Goal: Information Seeking & Learning: Learn about a topic

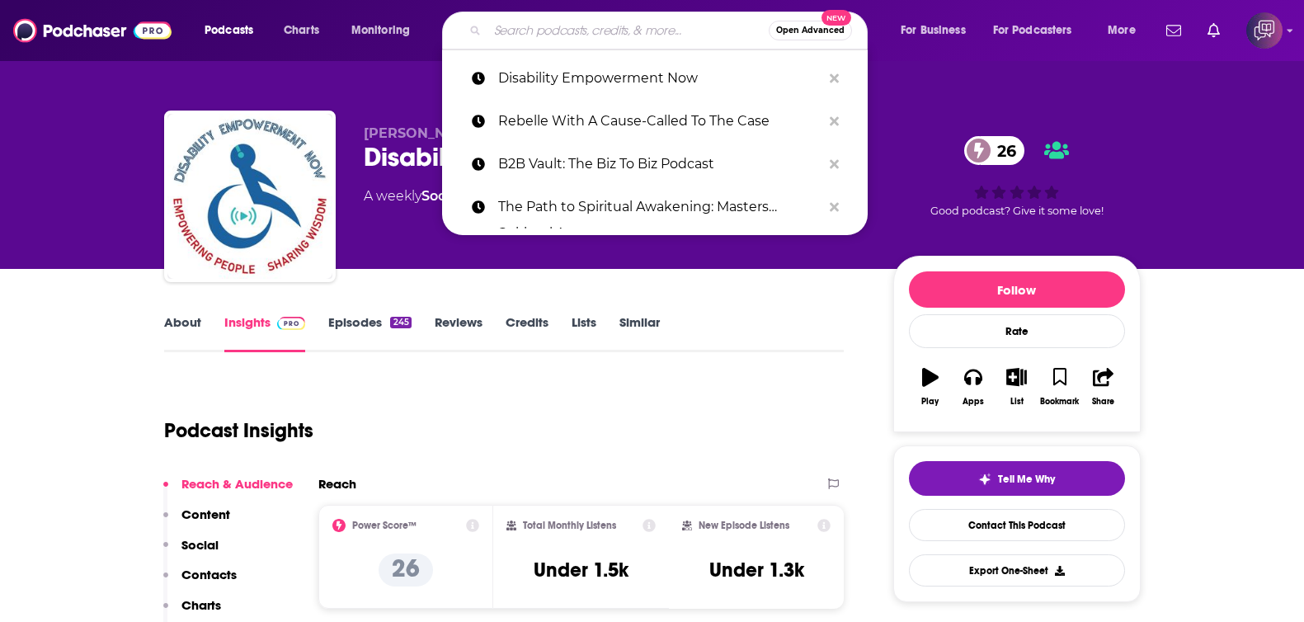
type input "Small Business Pivots"
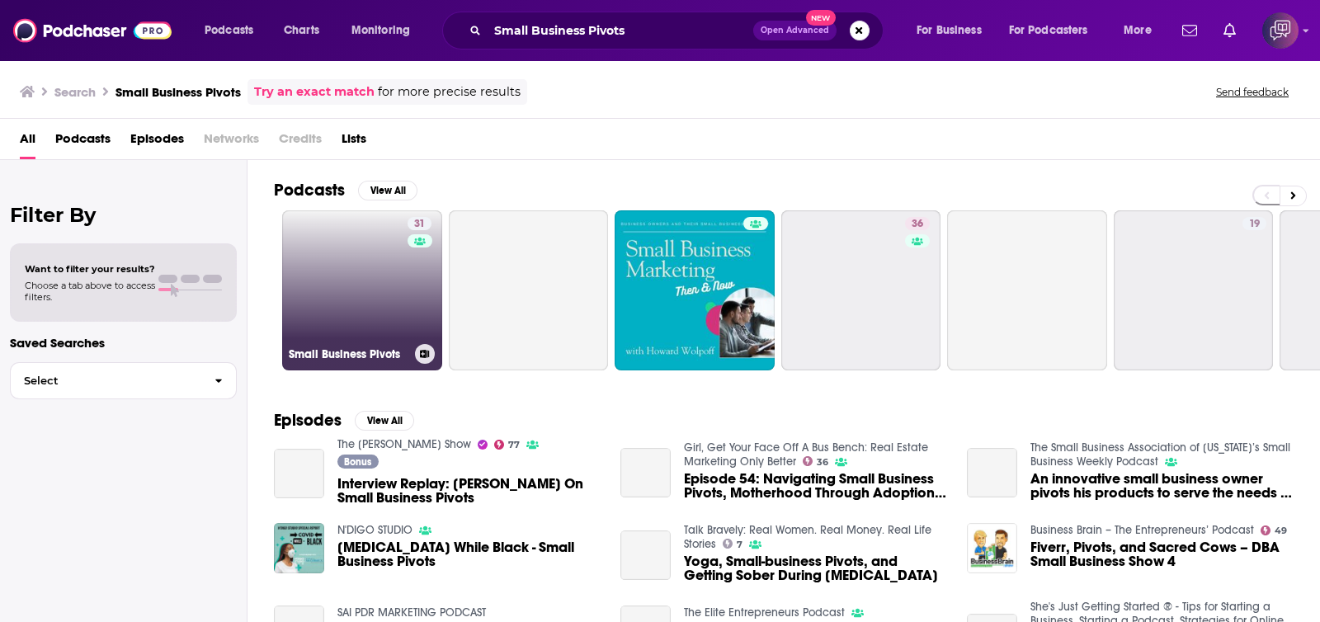
click at [319, 268] on link "31 Small Business Pivots" at bounding box center [362, 290] width 160 height 160
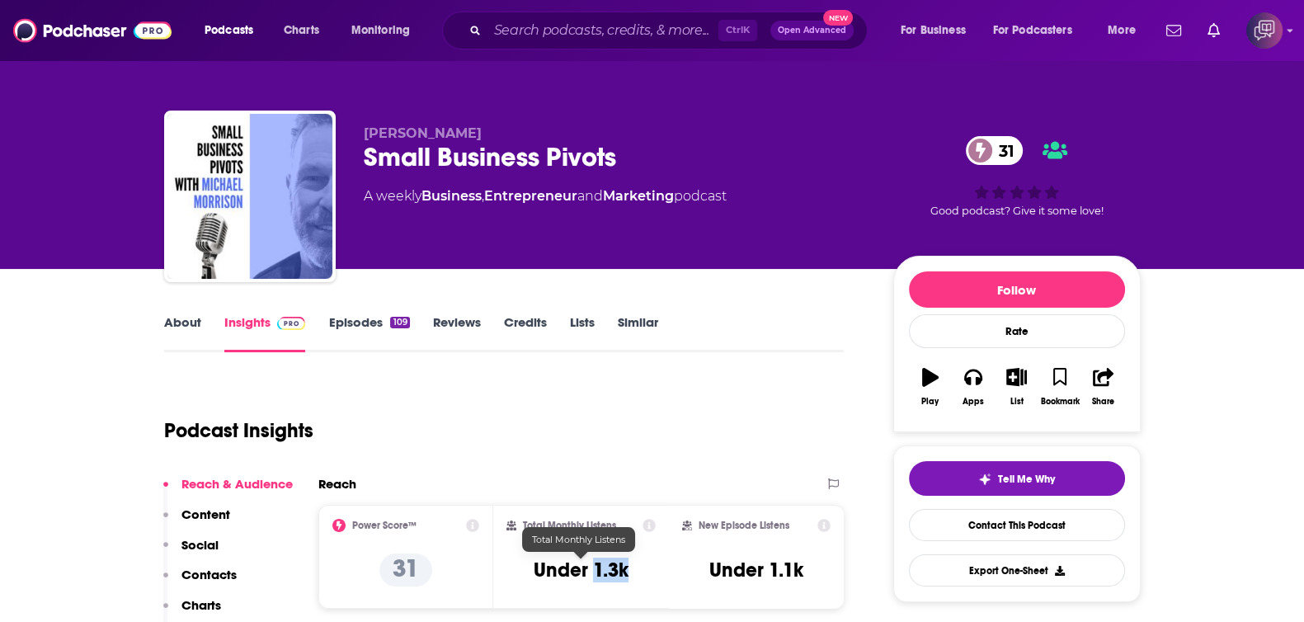
drag, startPoint x: 594, startPoint y: 567, endPoint x: 631, endPoint y: 567, distance: 37.1
click at [631, 567] on div "Total Monthly Listens Under 1.3k" at bounding box center [581, 557] width 149 height 76
copy h3 "1.3k"
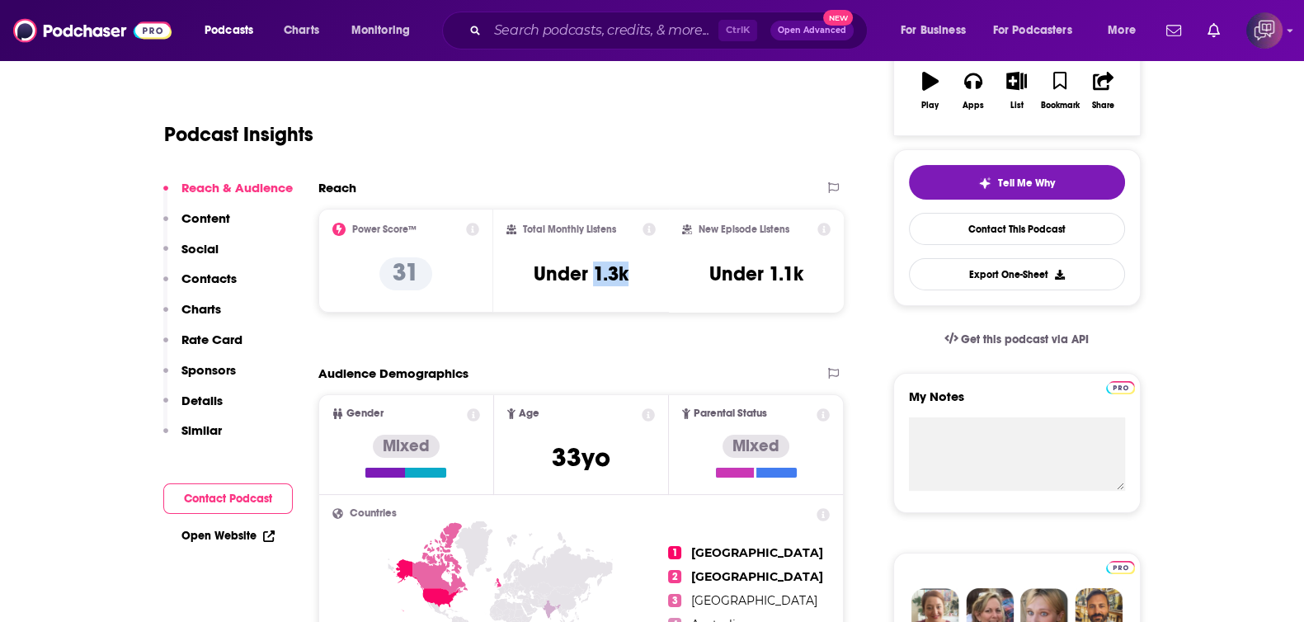
scroll to position [309, 0]
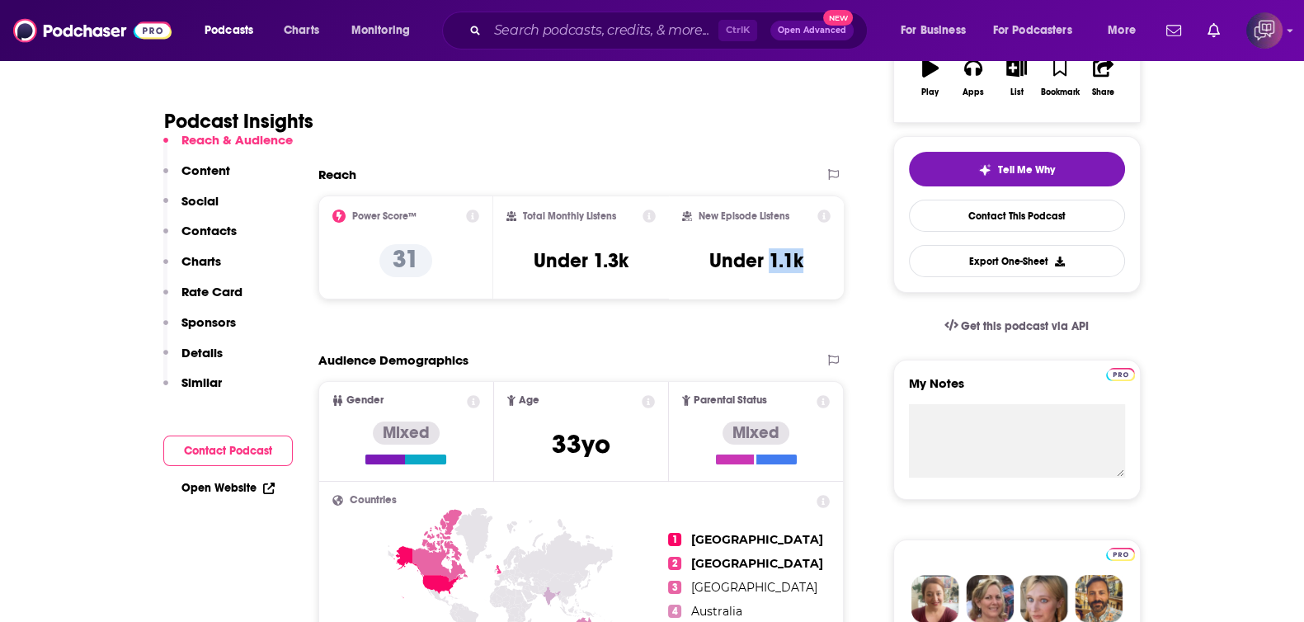
drag, startPoint x: 768, startPoint y: 255, endPoint x: 818, endPoint y: 256, distance: 50.3
click at [818, 256] on div "New Episode Listens Under 1.1k" at bounding box center [756, 248] width 149 height 76
copy h3 "1.1k"
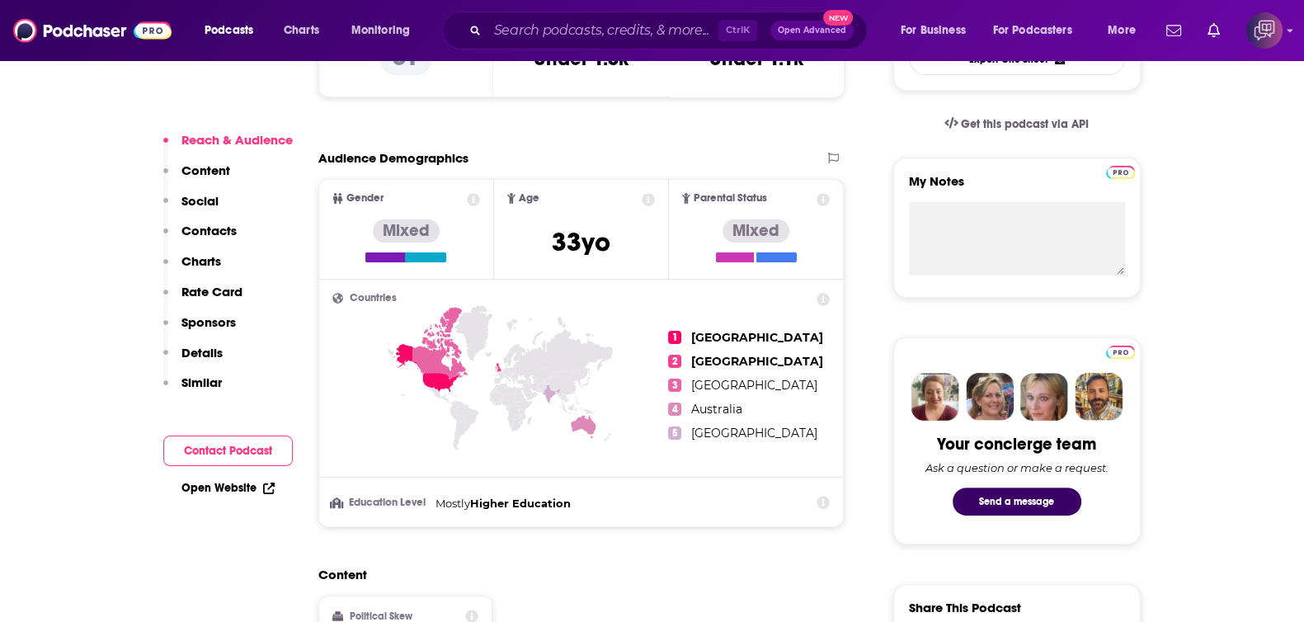
scroll to position [516, 0]
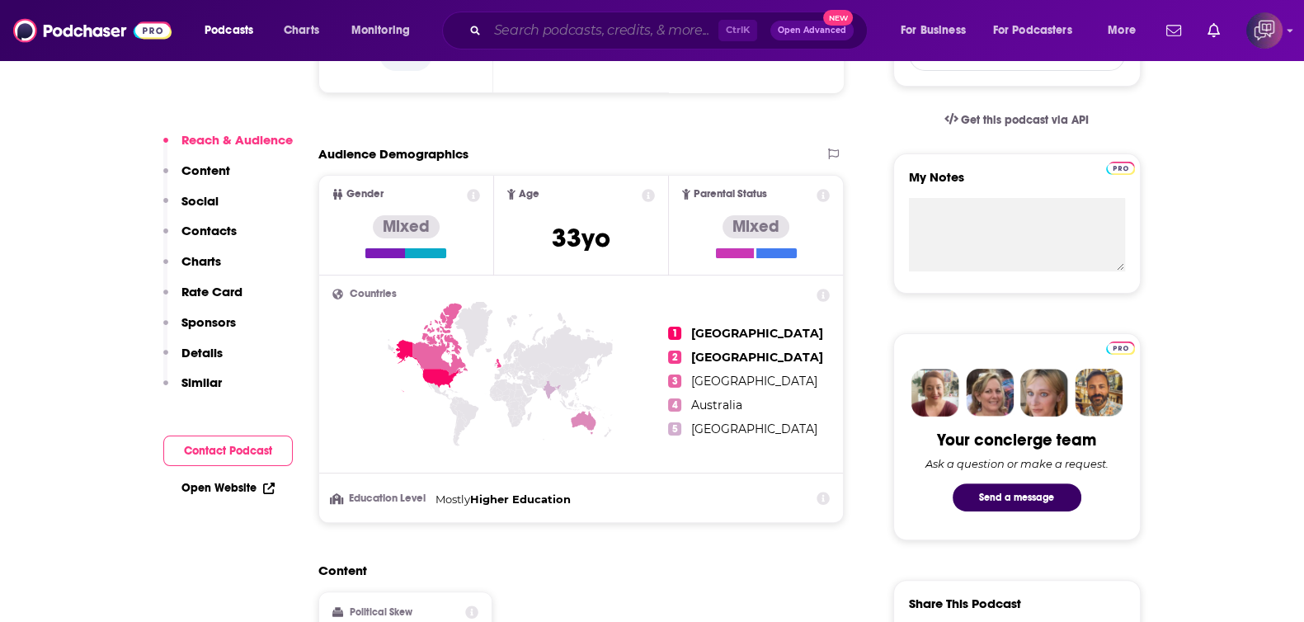
click at [560, 26] on input "Search podcasts, credits, & more..." at bounding box center [603, 30] width 231 height 26
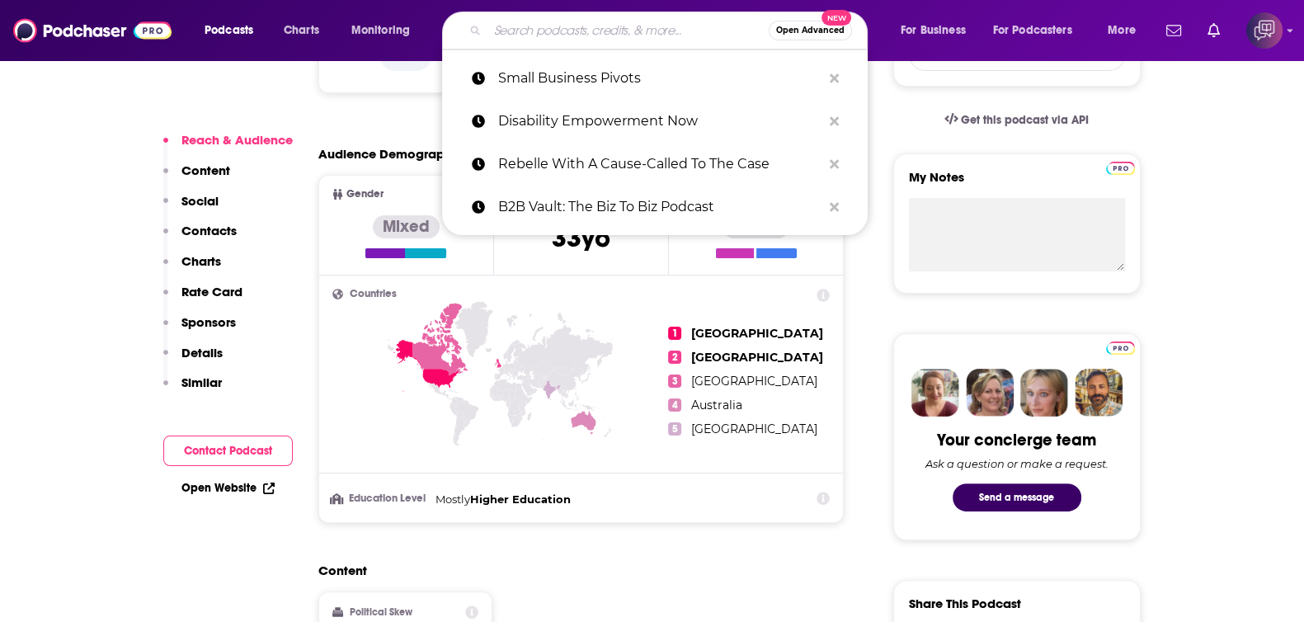
paste input "#Clockedin with [PERSON_NAME]"
type input "#Clockedin with [PERSON_NAME]"
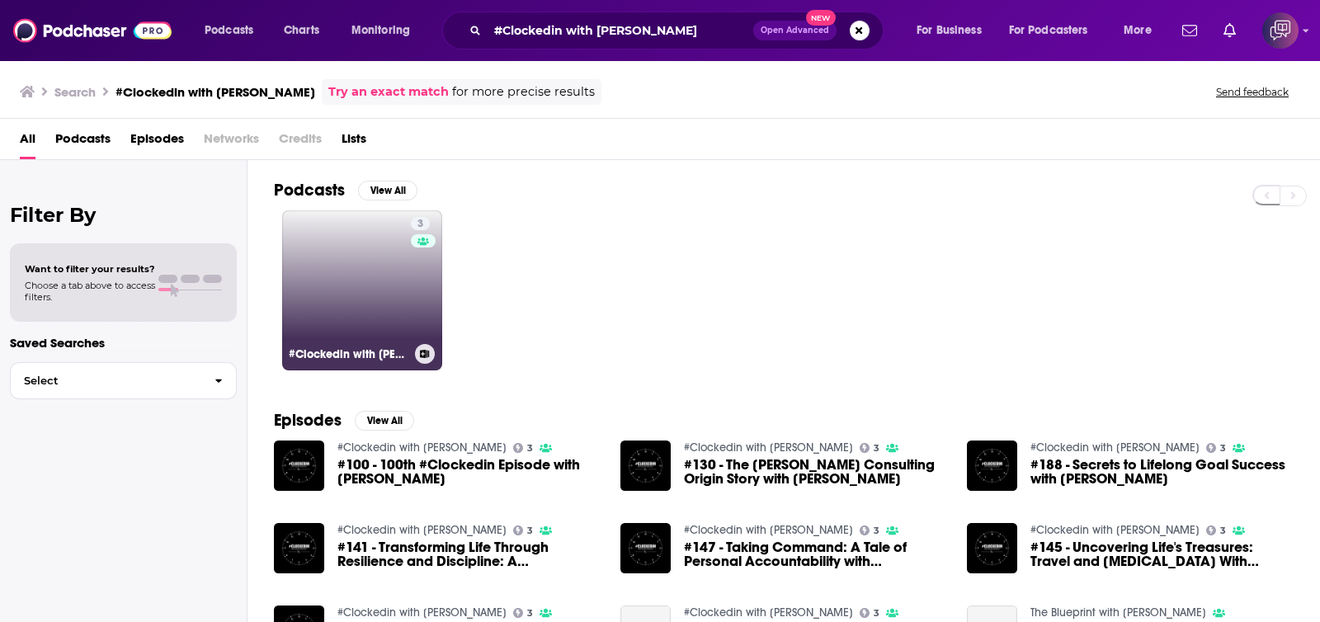
click at [371, 274] on link "3 #Clockedin with [PERSON_NAME]" at bounding box center [362, 290] width 160 height 160
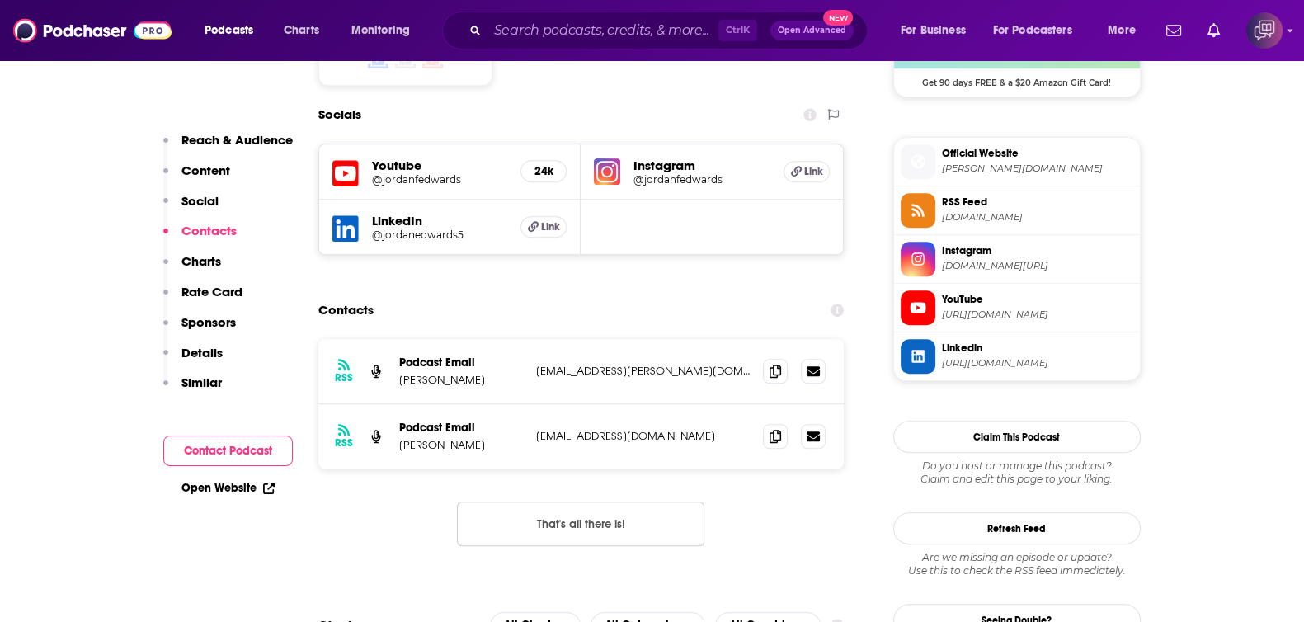
scroll to position [1443, 0]
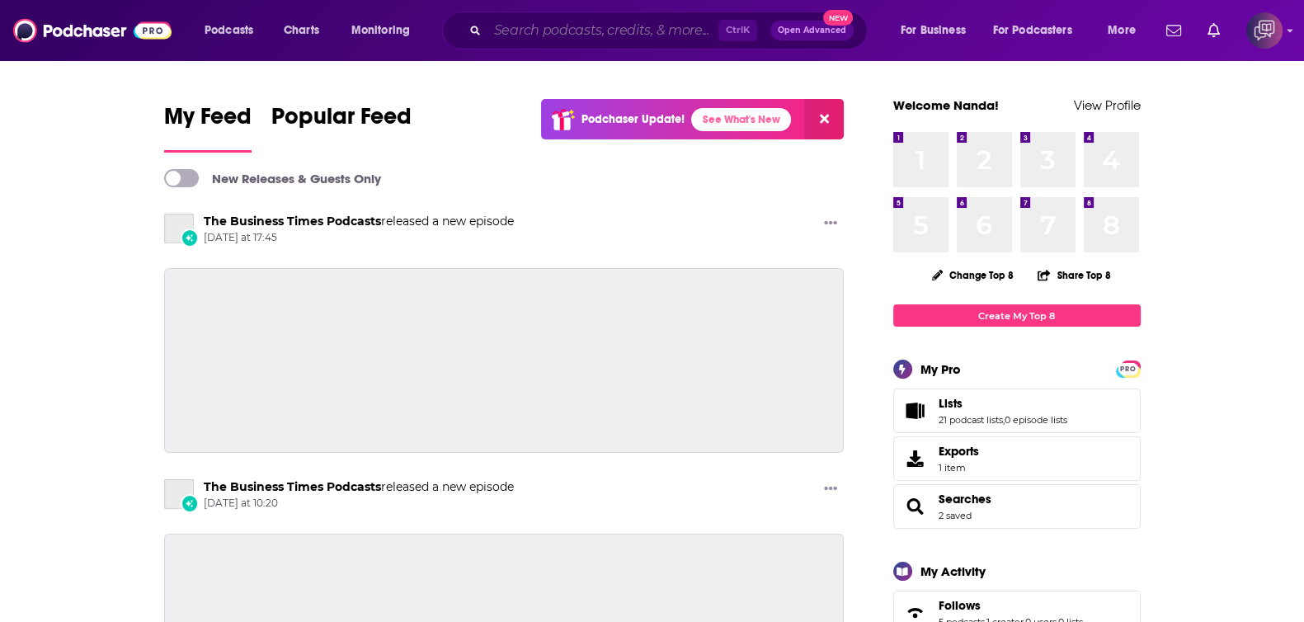
click at [602, 35] on input "Search podcasts, credits, & more..." at bounding box center [603, 30] width 231 height 26
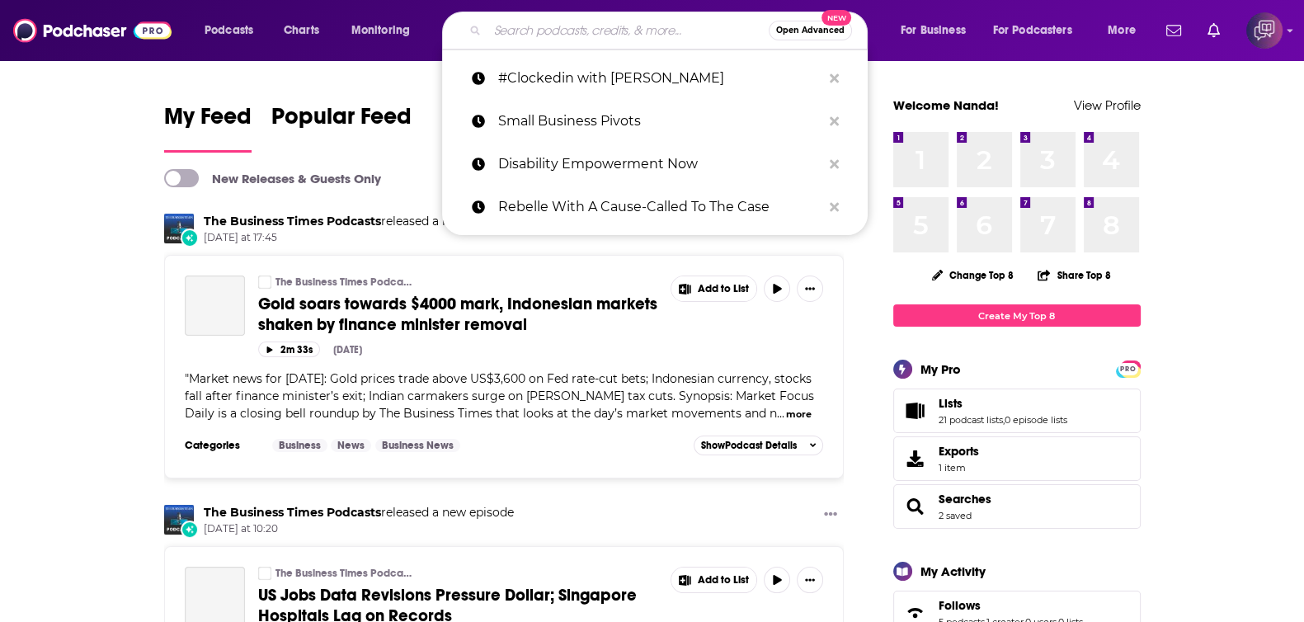
paste input "Adding Context"
type input "Adding Context"
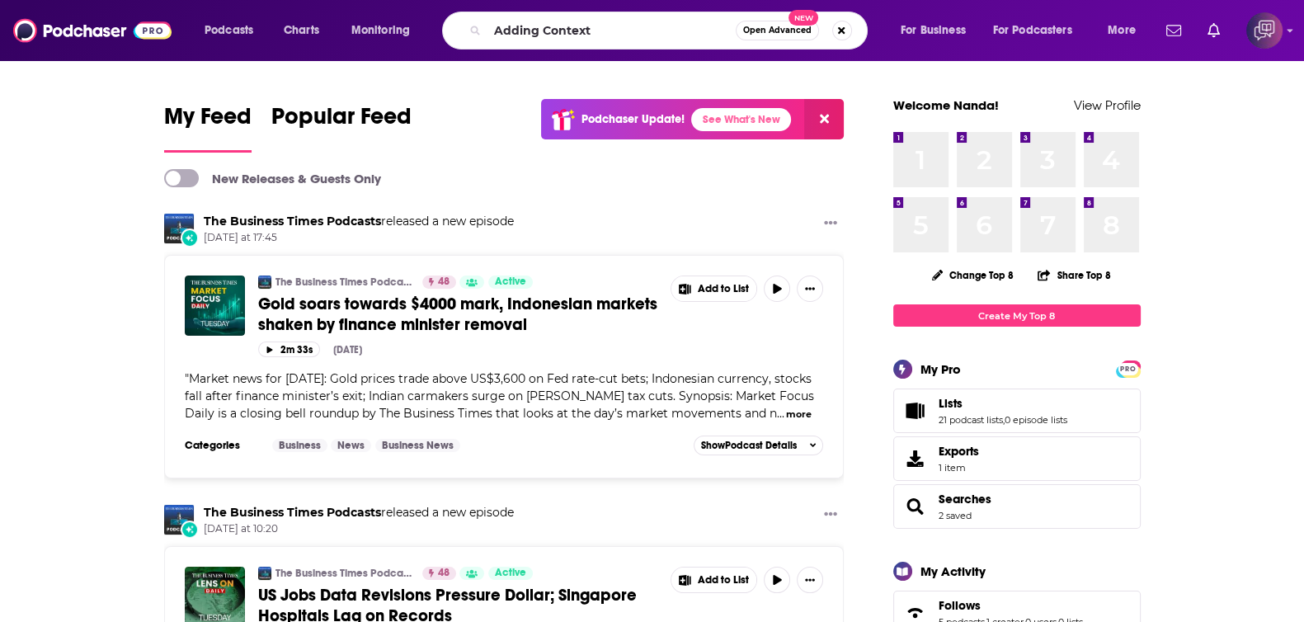
click at [776, 32] on span "Open Advanced" at bounding box center [777, 30] width 68 height 8
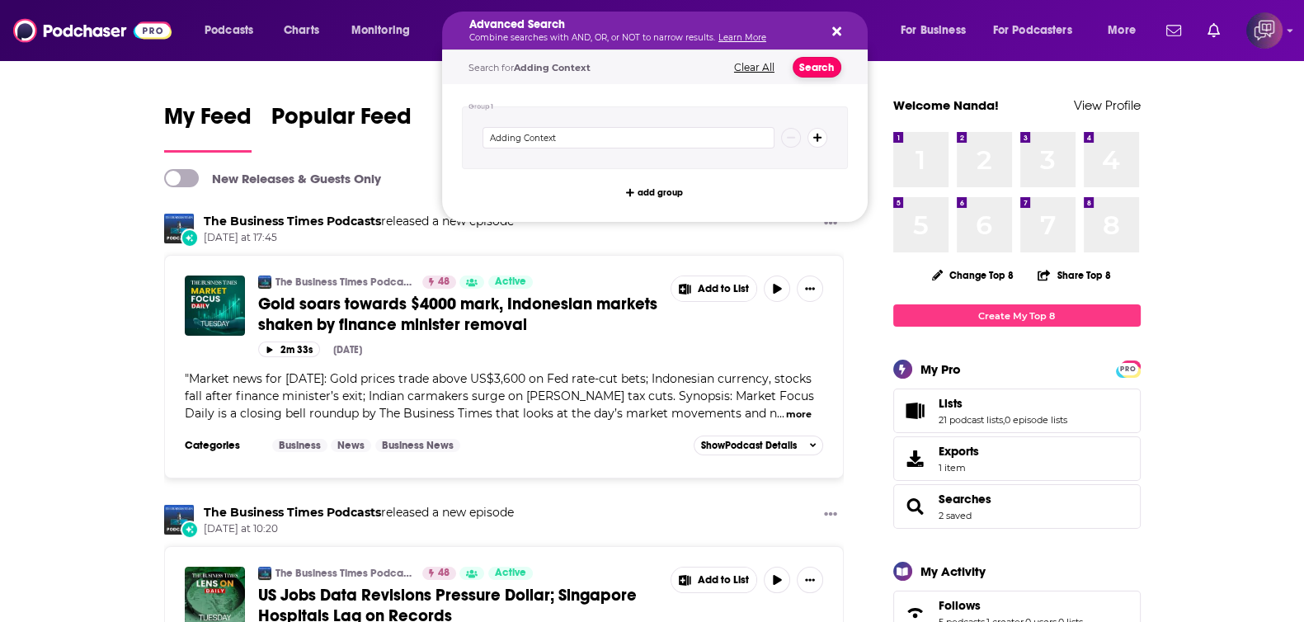
click at [825, 71] on button "Search" at bounding box center [817, 67] width 49 height 21
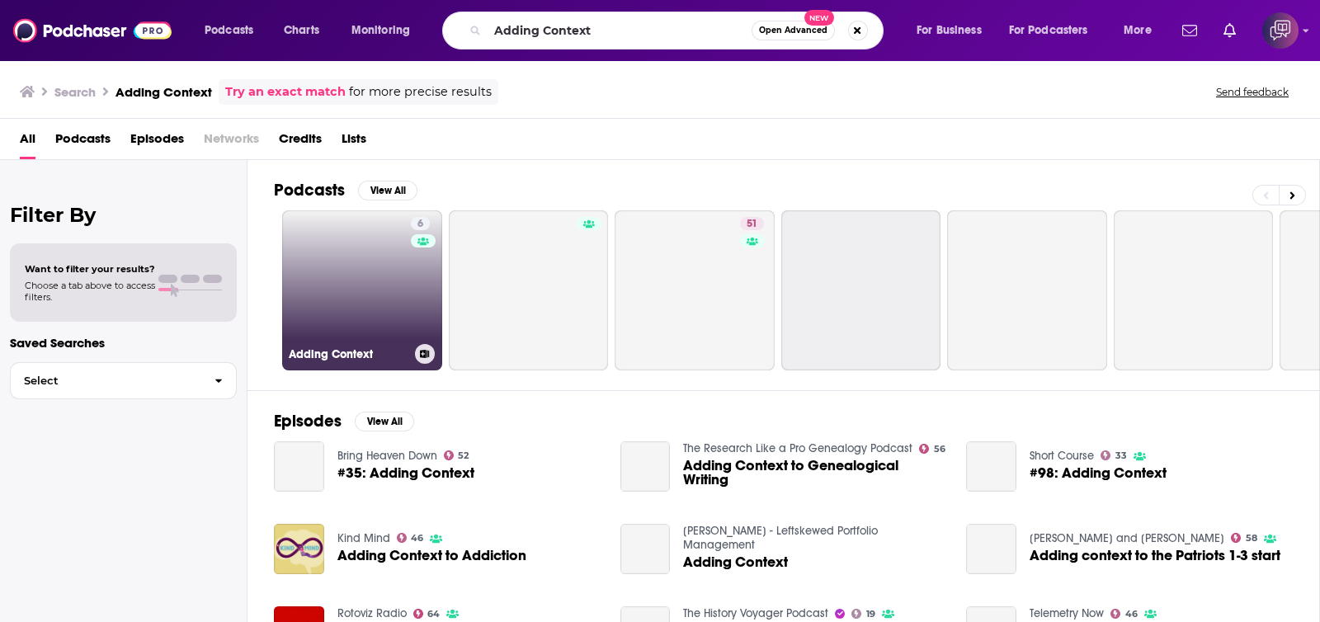
click at [380, 264] on link "6 Adding Context" at bounding box center [362, 290] width 160 height 160
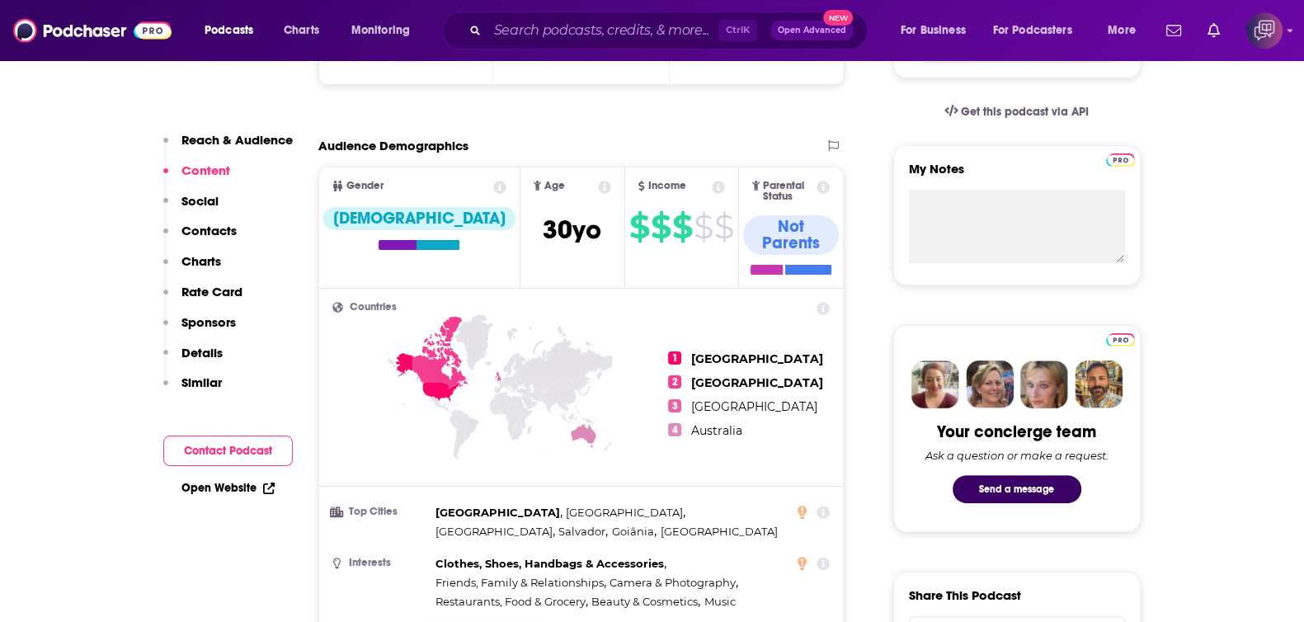
scroll to position [516, 0]
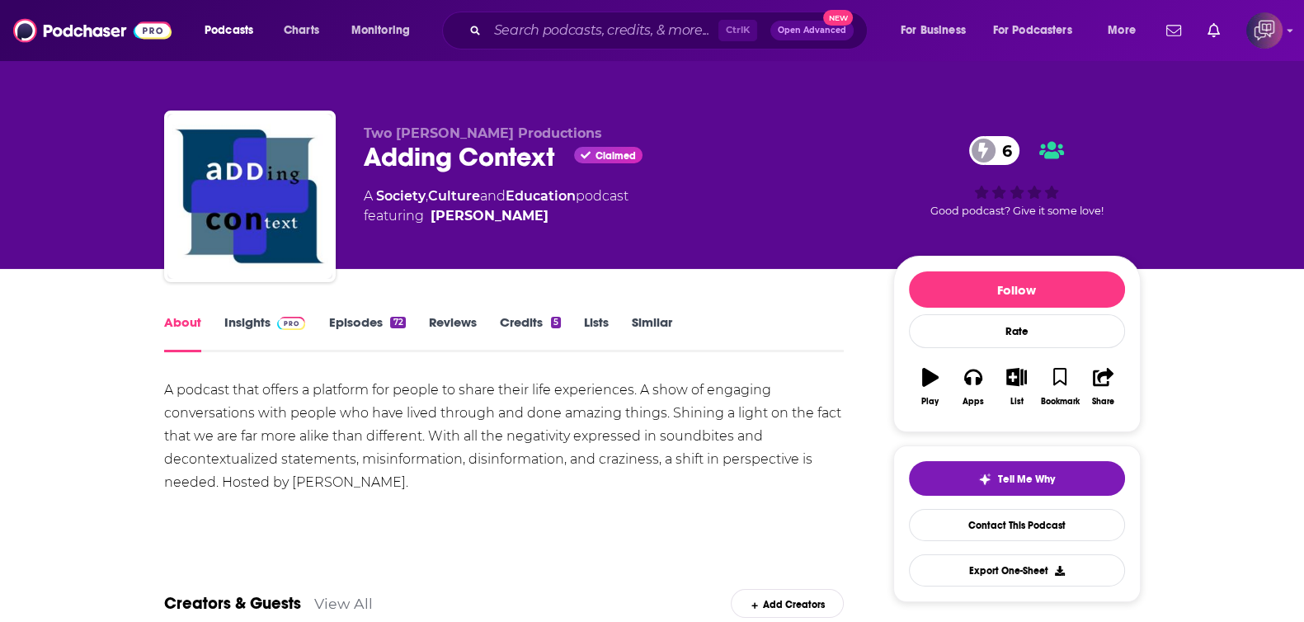
click at [266, 324] on link "Insights" at bounding box center [265, 333] width 82 height 38
